Goal: Information Seeking & Learning: Learn about a topic

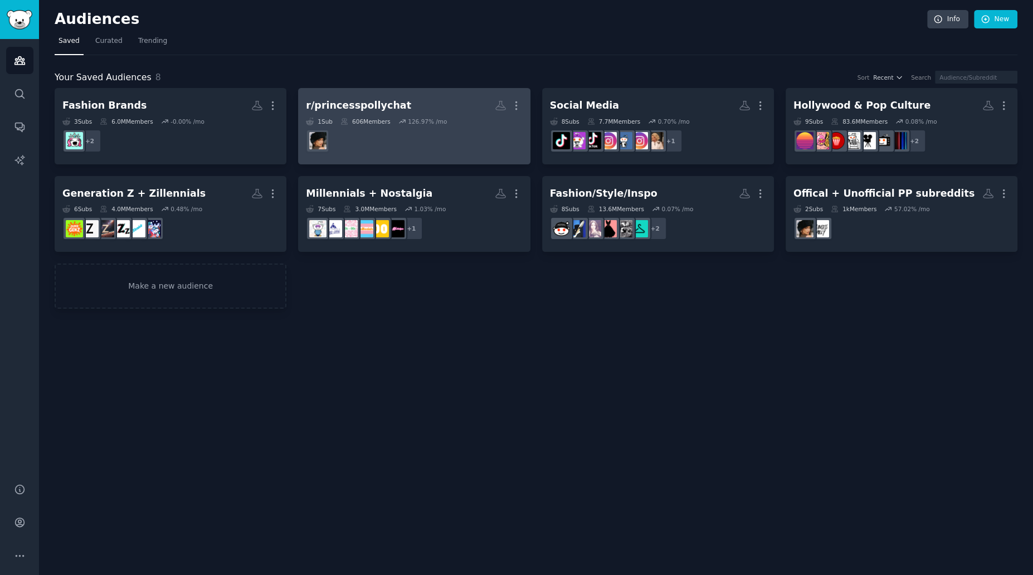
click at [451, 104] on h2 "r/princesspollychat More" at bounding box center [414, 106] width 216 height 20
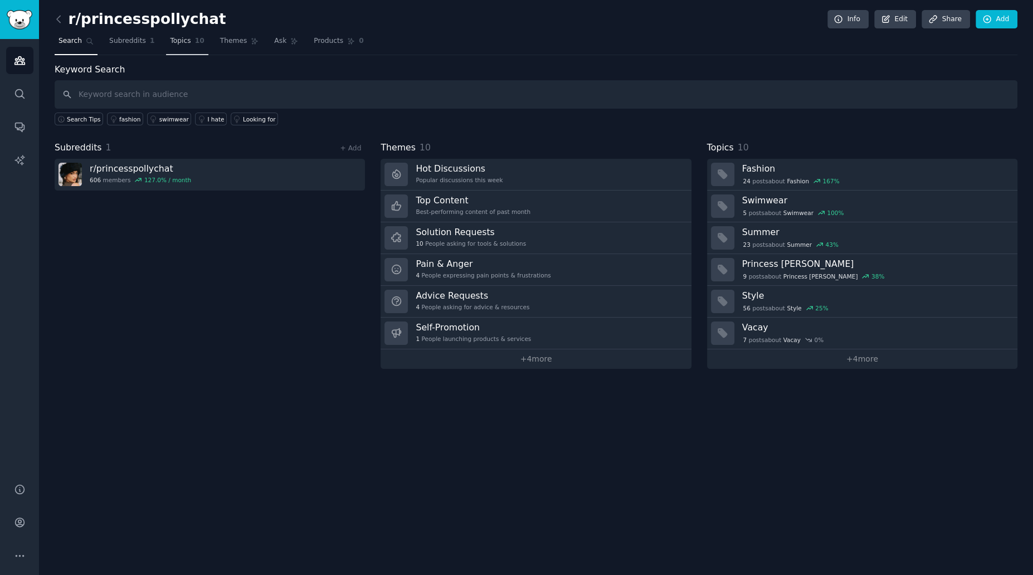
click at [189, 43] on link "Topics 10" at bounding box center [187, 43] width 42 height 23
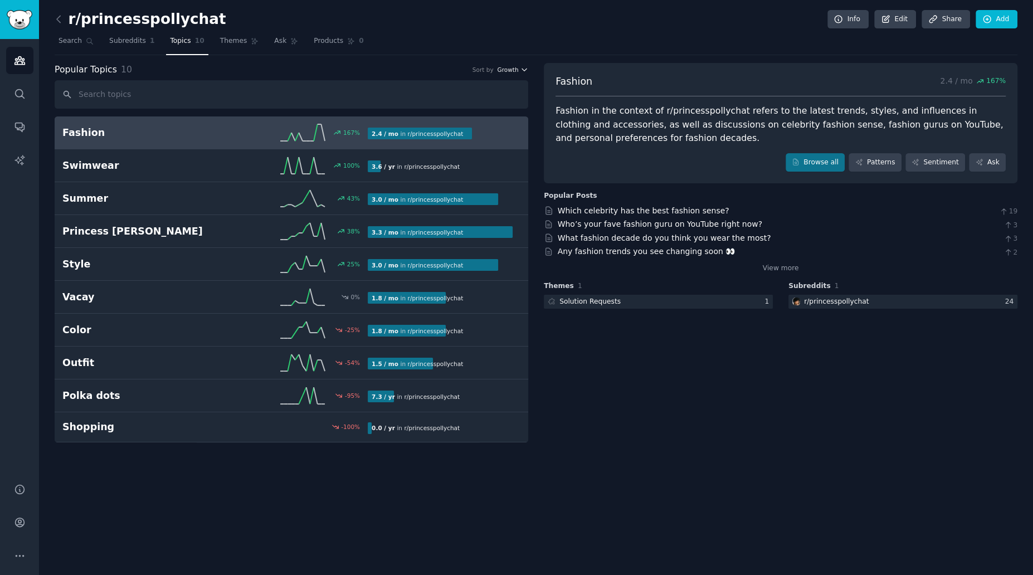
click at [518, 69] on button "Growth" at bounding box center [512, 70] width 31 height 8
click at [519, 66] on button "Growth" at bounding box center [512, 70] width 31 height 8
click at [24, 522] on icon "Sidebar" at bounding box center [20, 523] width 12 height 12
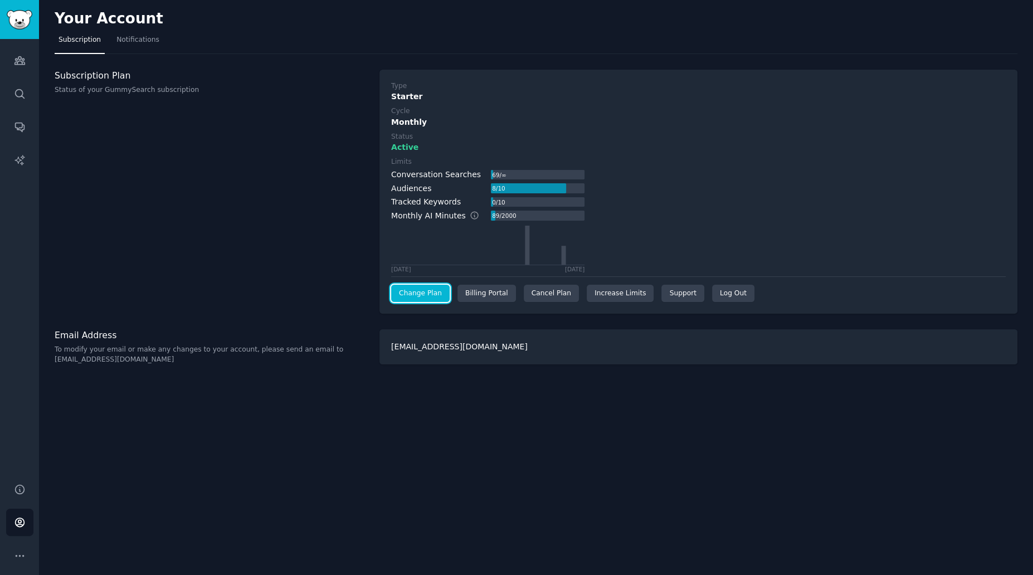
click at [413, 294] on link "Change Plan" at bounding box center [420, 294] width 59 height 18
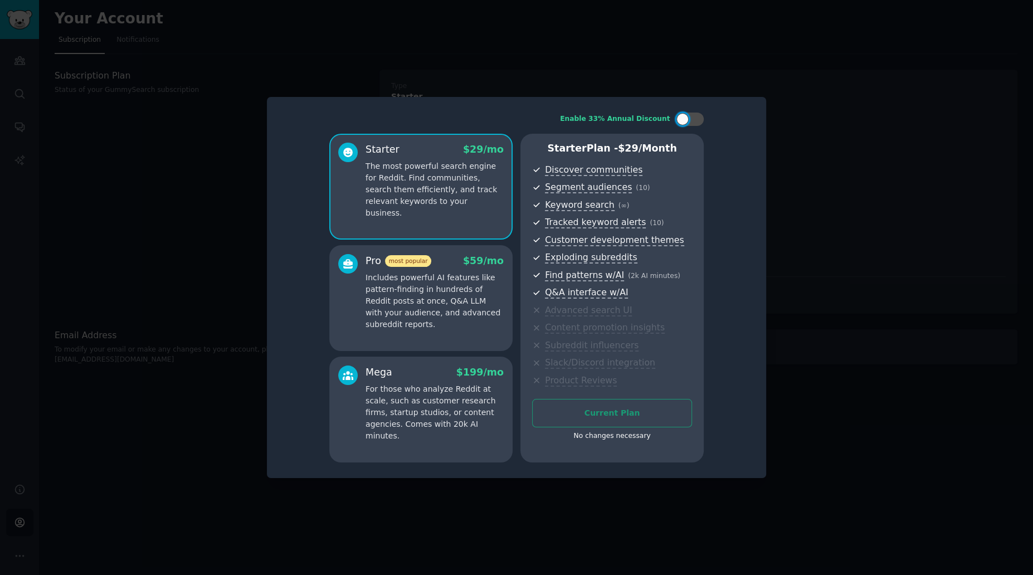
click at [844, 153] on div at bounding box center [516, 287] width 1033 height 575
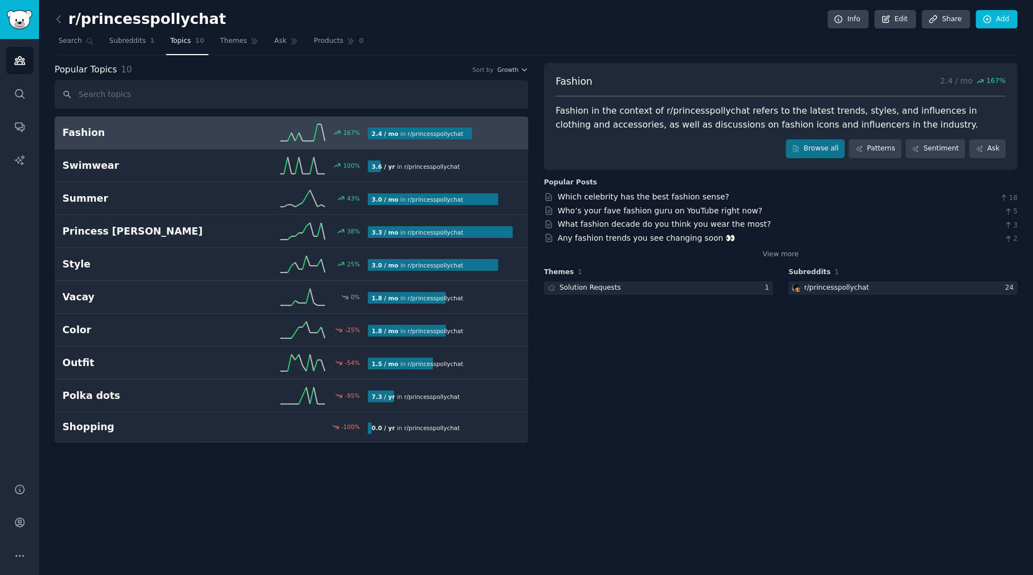
click at [514, 64] on div "Popular Topics 10 Sort by Growth" at bounding box center [292, 70] width 474 height 14
click at [519, 67] on button "Growth" at bounding box center [512, 70] width 31 height 8
click at [473, 108] on div "Velocity" at bounding box center [473, 111] width 104 height 20
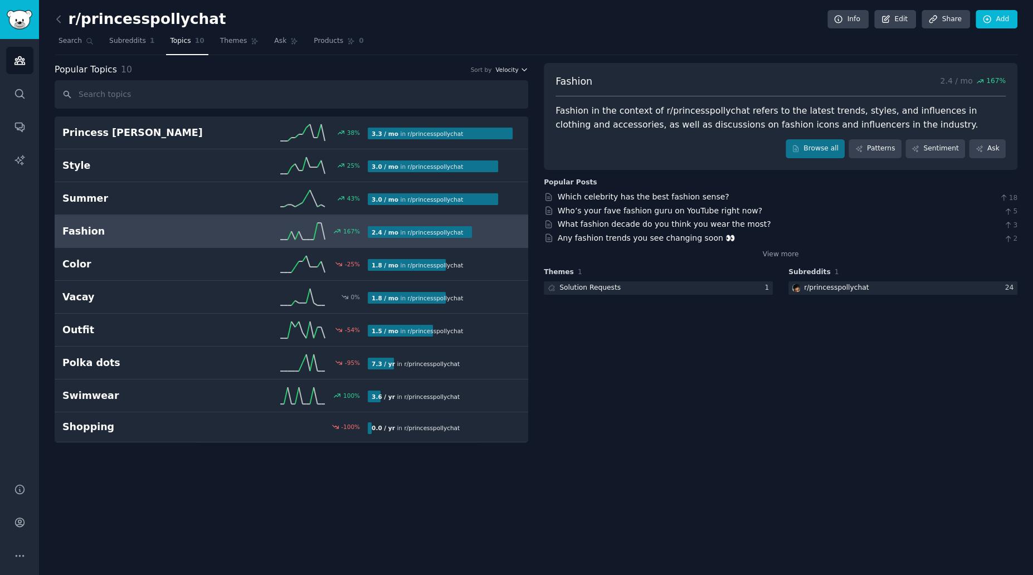
click at [509, 72] on span "Velocity" at bounding box center [506, 70] width 23 height 8
click at [483, 94] on div "Growth" at bounding box center [473, 91] width 104 height 20
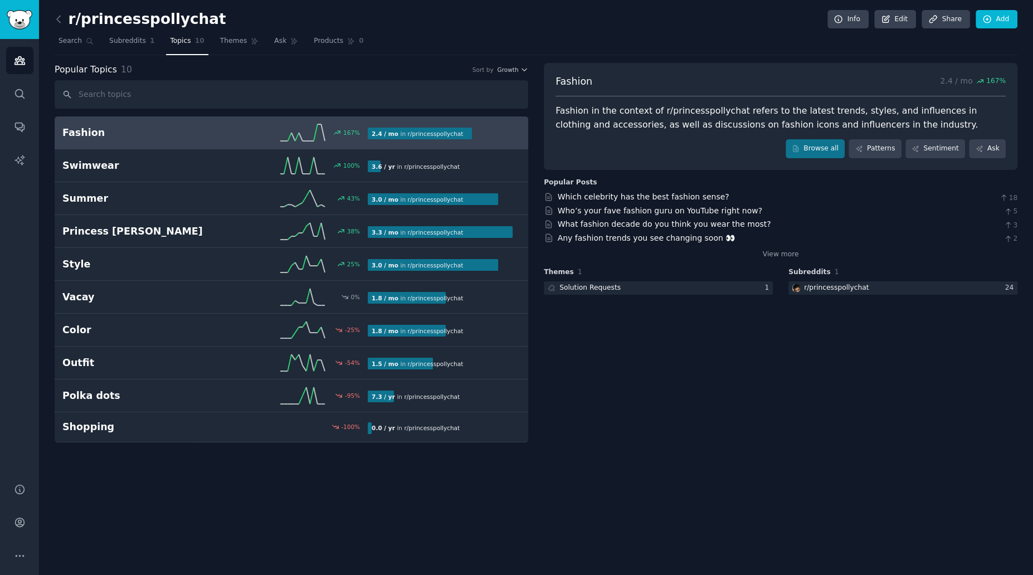
click at [615, 43] on nav "Search Subreddits 1 Topics 10 Themes Ask Products 0" at bounding box center [536, 43] width 963 height 23
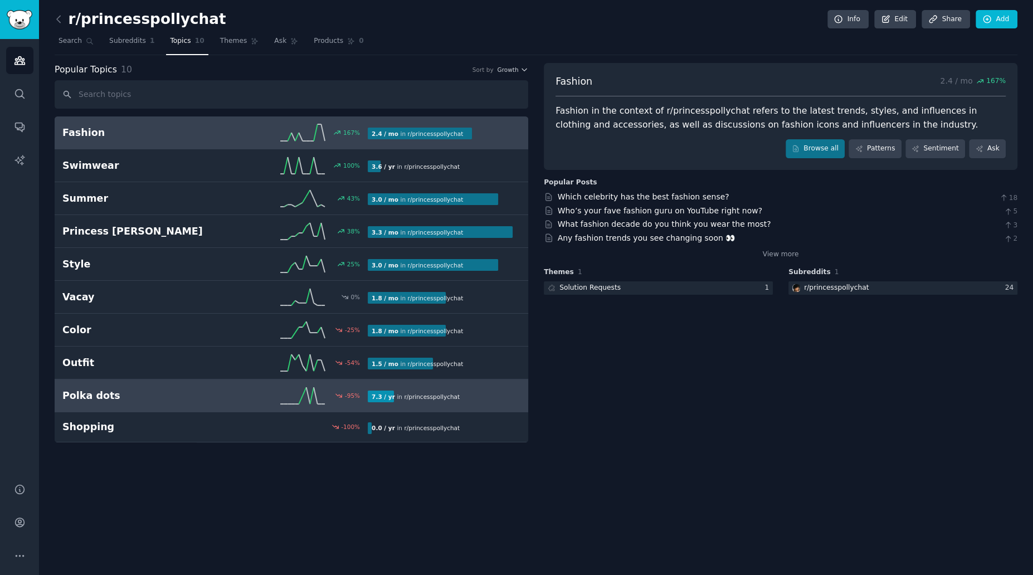
click at [203, 397] on h2 "Polka dots" at bounding box center [138, 396] width 153 height 14
